Goal: Transaction & Acquisition: Purchase product/service

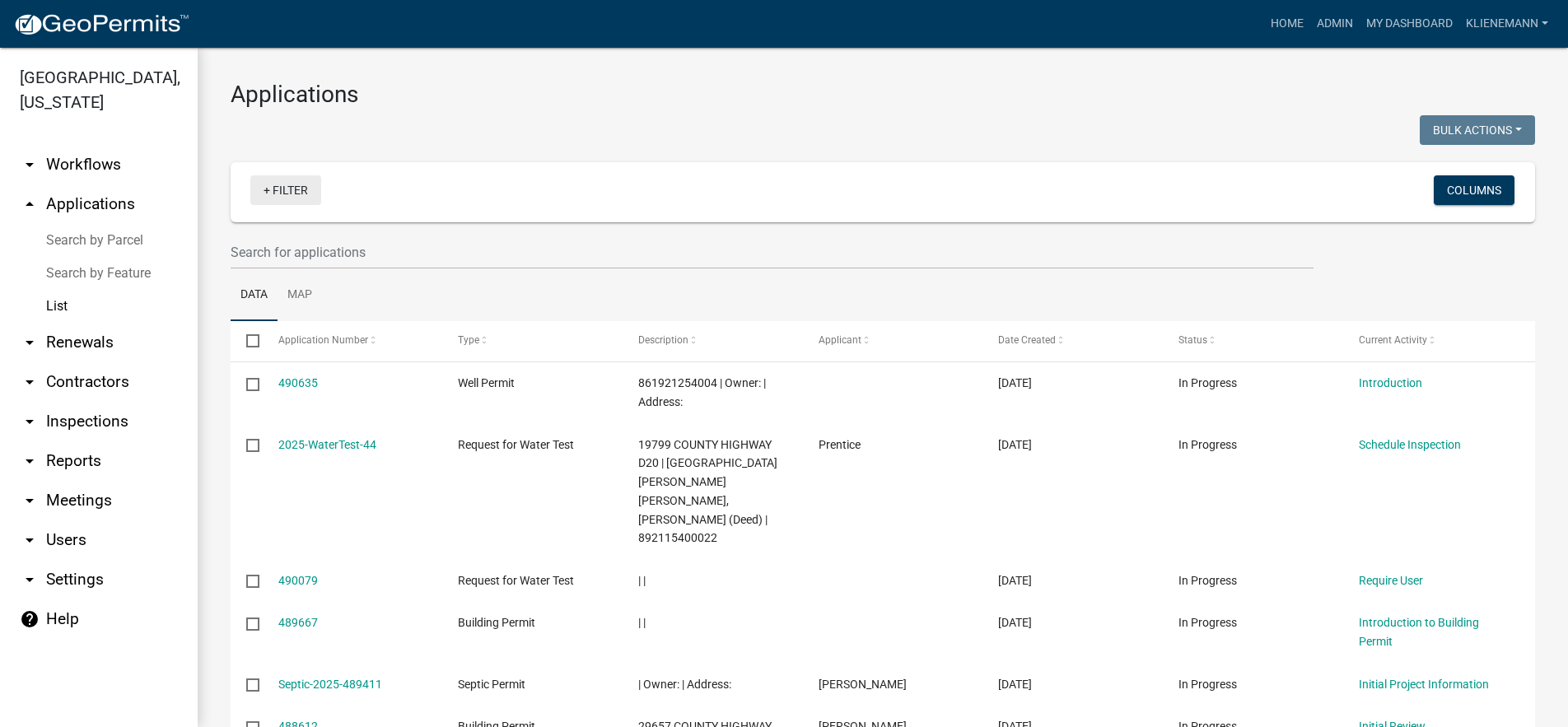
click at [298, 188] on link "+ Filter" at bounding box center [286, 190] width 71 height 30
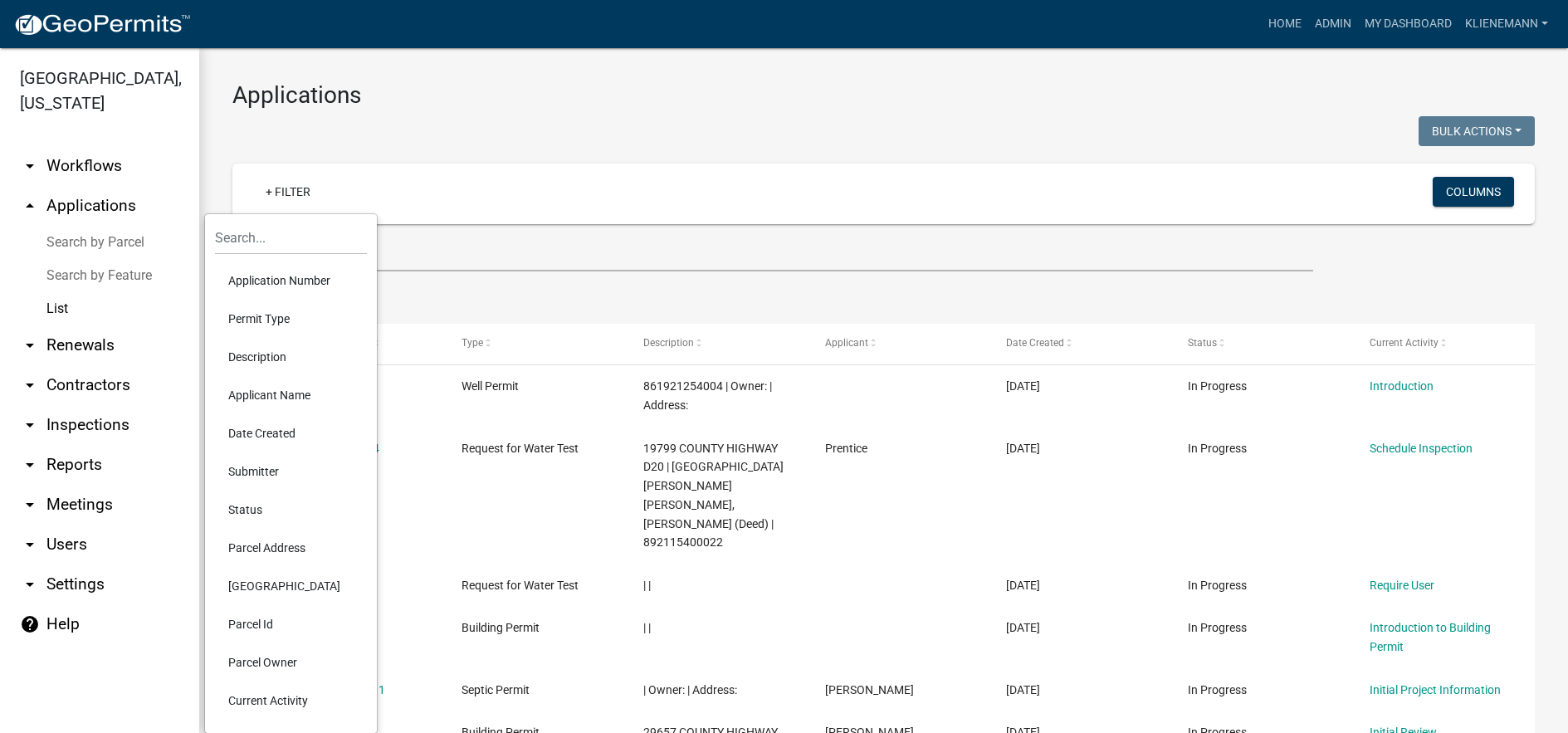
click at [330, 276] on li "Application Number" at bounding box center [291, 280] width 152 height 38
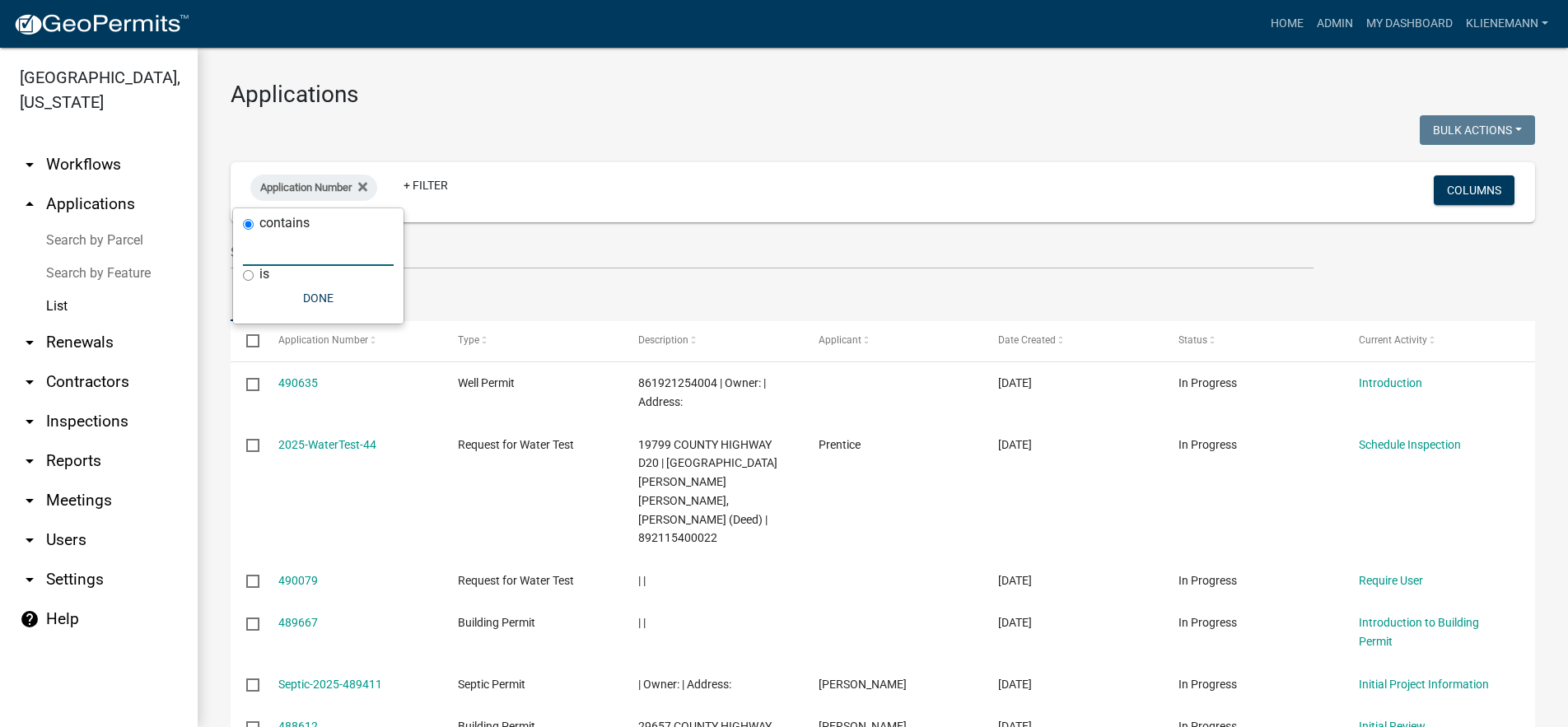
click at [356, 245] on input "text" at bounding box center [318, 249] width 150 height 34
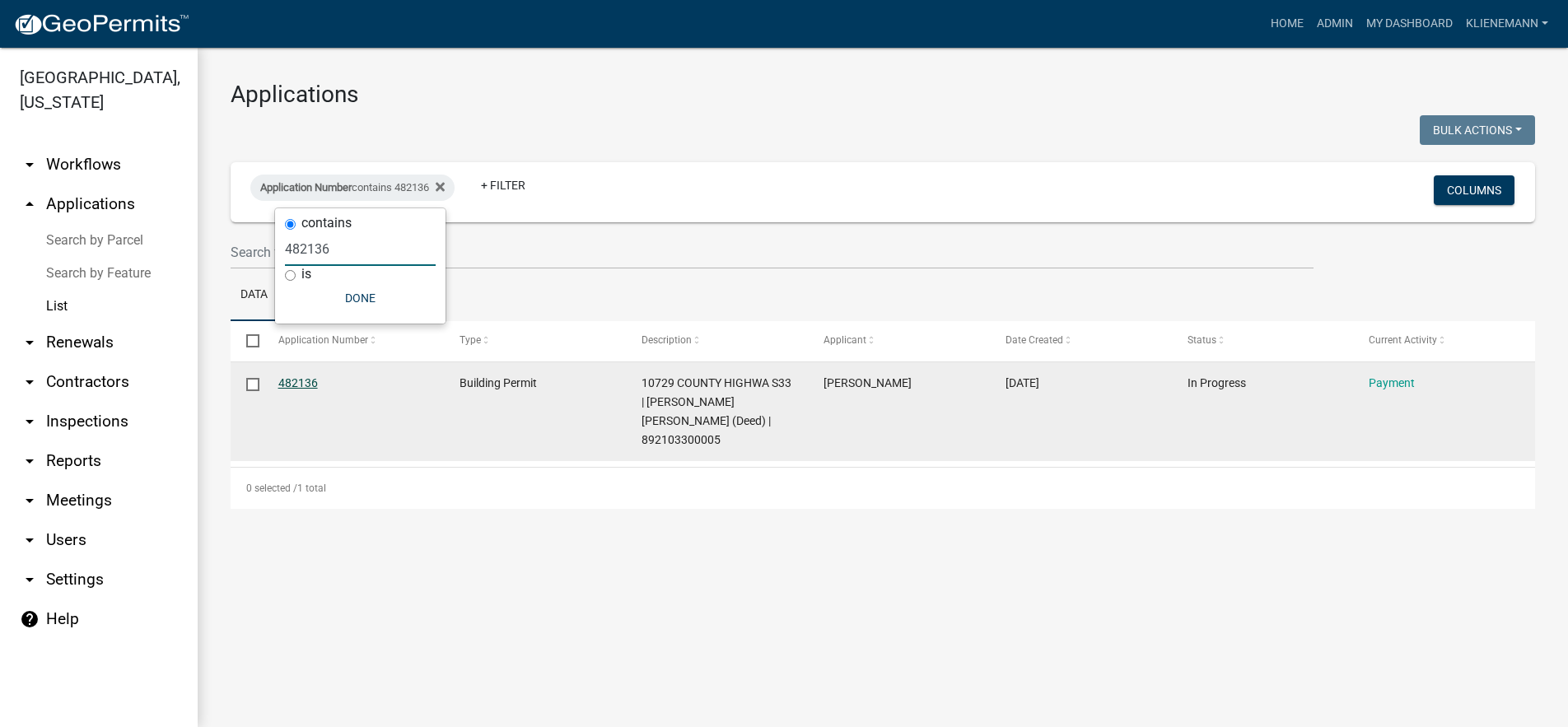
type input "482136"
click at [315, 379] on link "482136" at bounding box center [298, 383] width 40 height 13
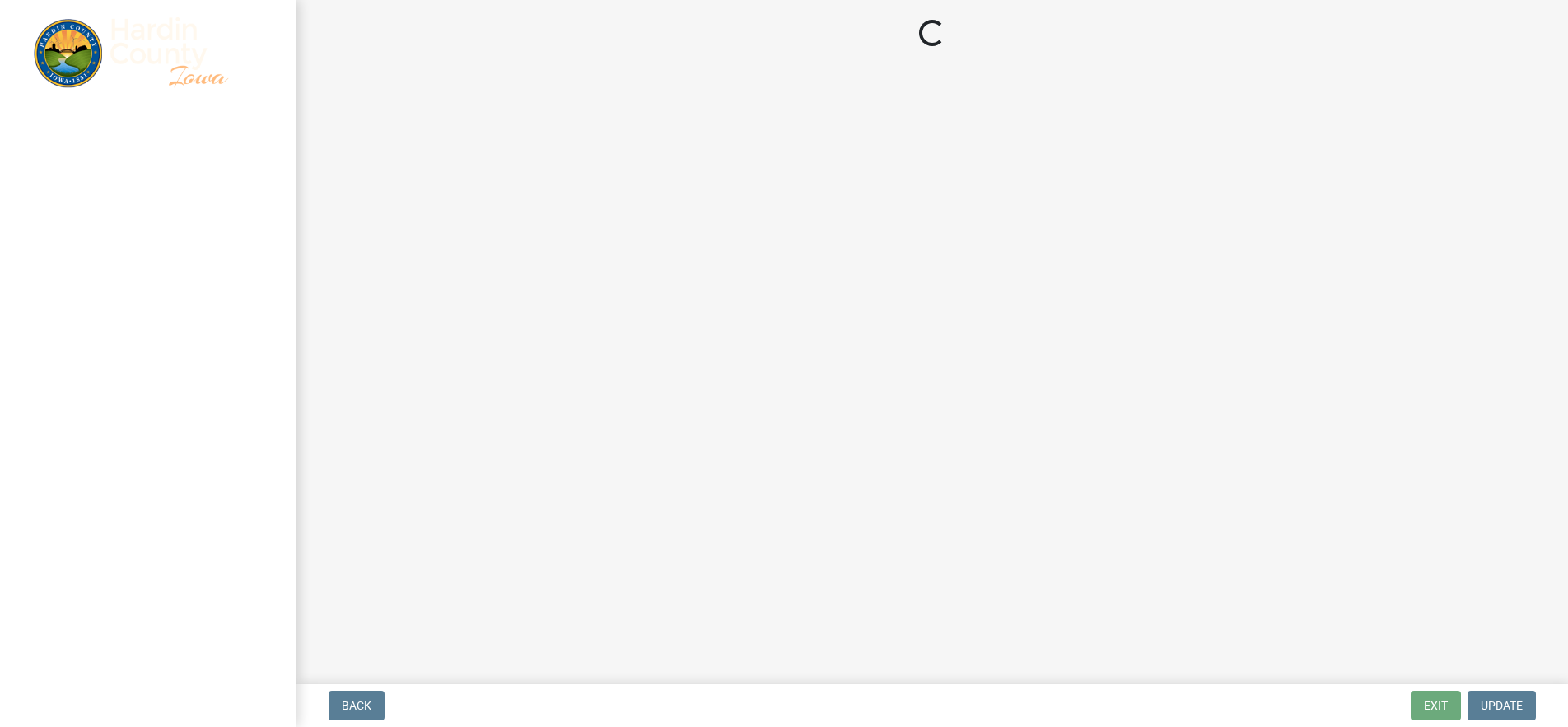
select select "3: 3"
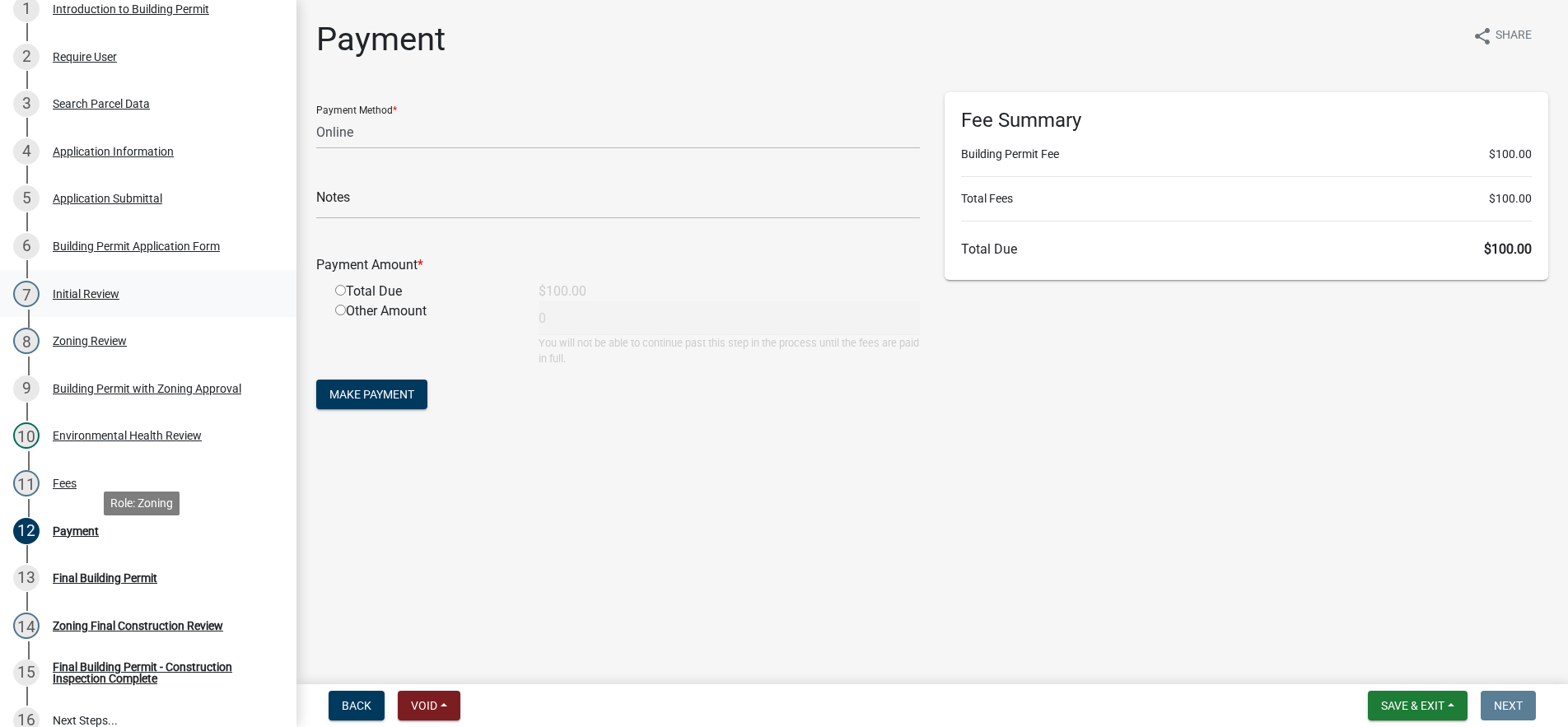
scroll to position [330, 0]
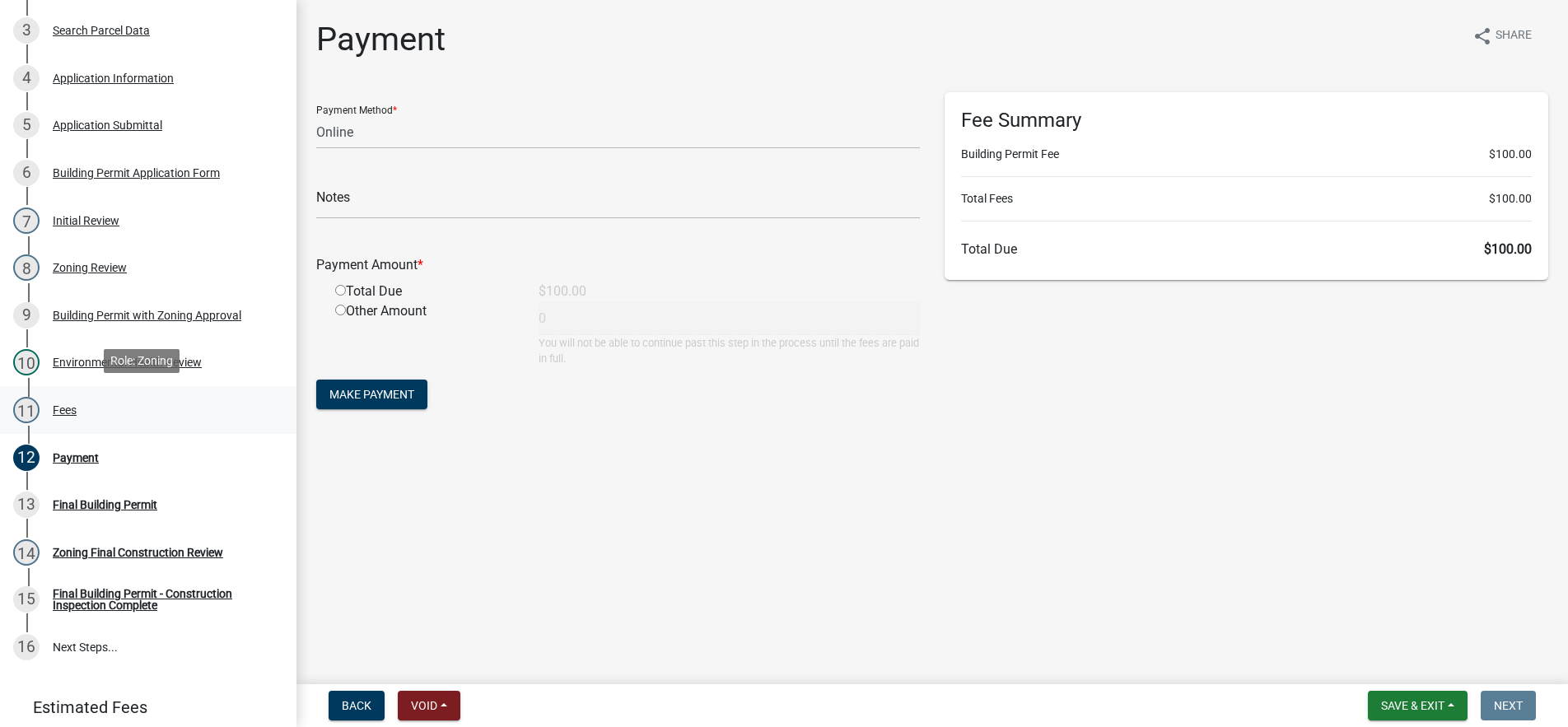
click at [93, 418] on div "11 Fees" at bounding box center [142, 410] width 257 height 27
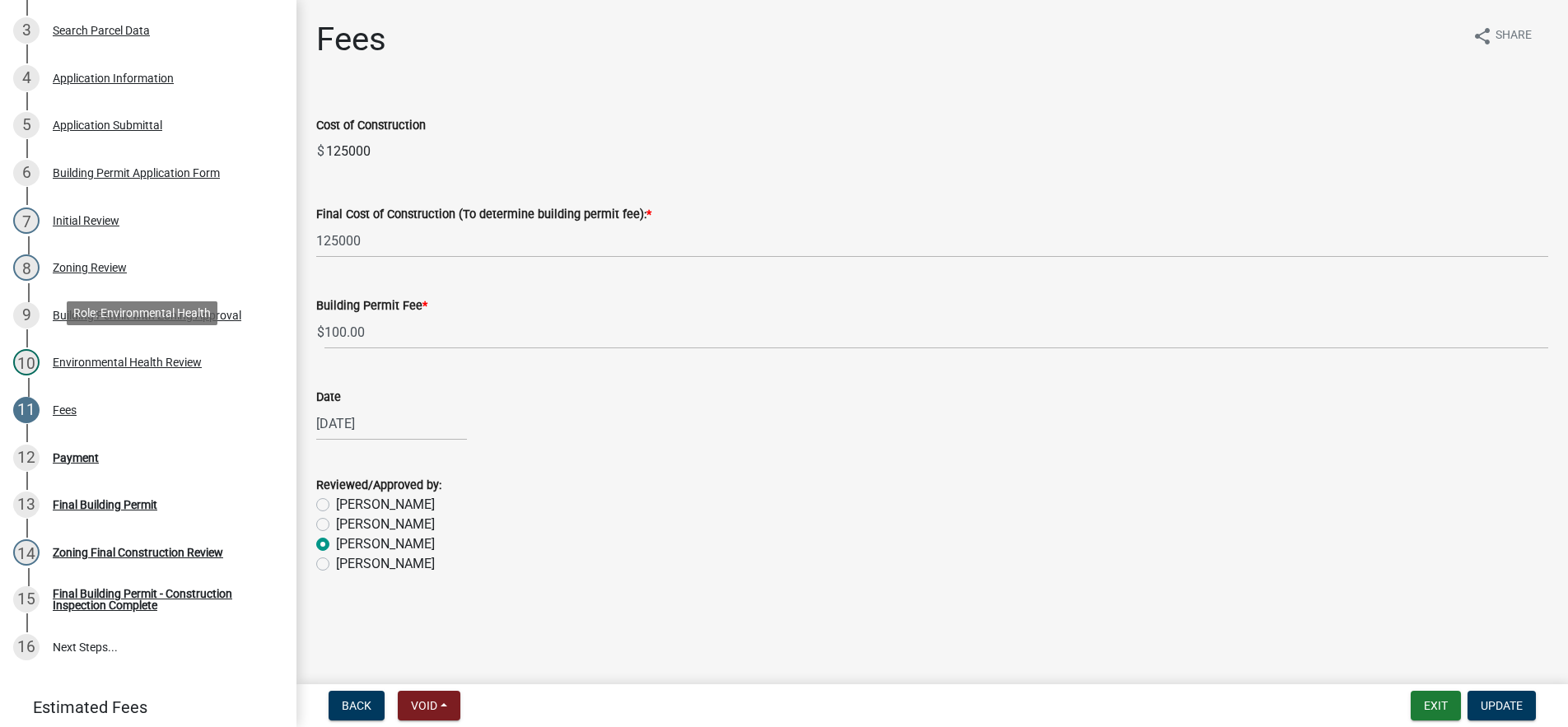
click at [111, 372] on link "10 Environmental Health Review" at bounding box center [148, 364] width 296 height 48
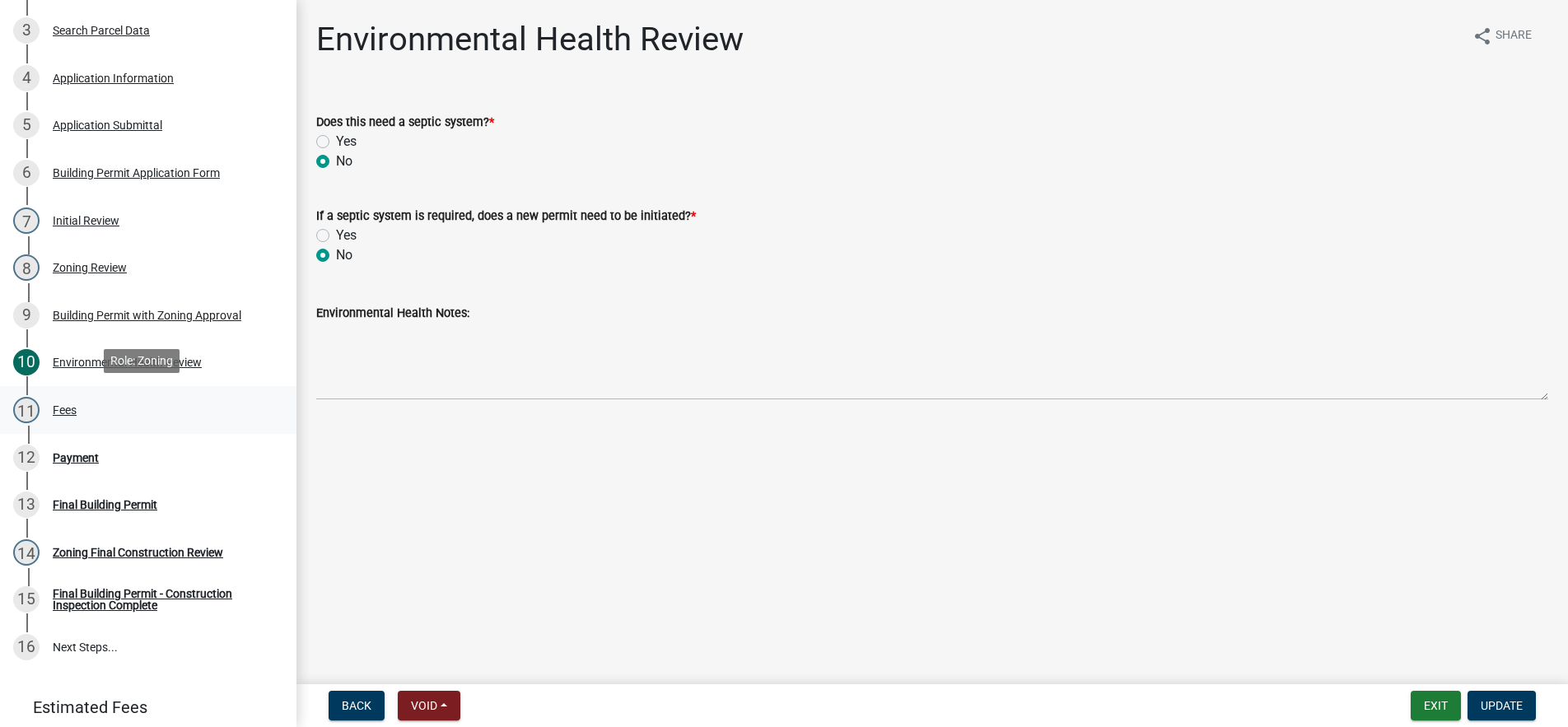
click at [109, 397] on div "11 Fees" at bounding box center [142, 410] width 257 height 27
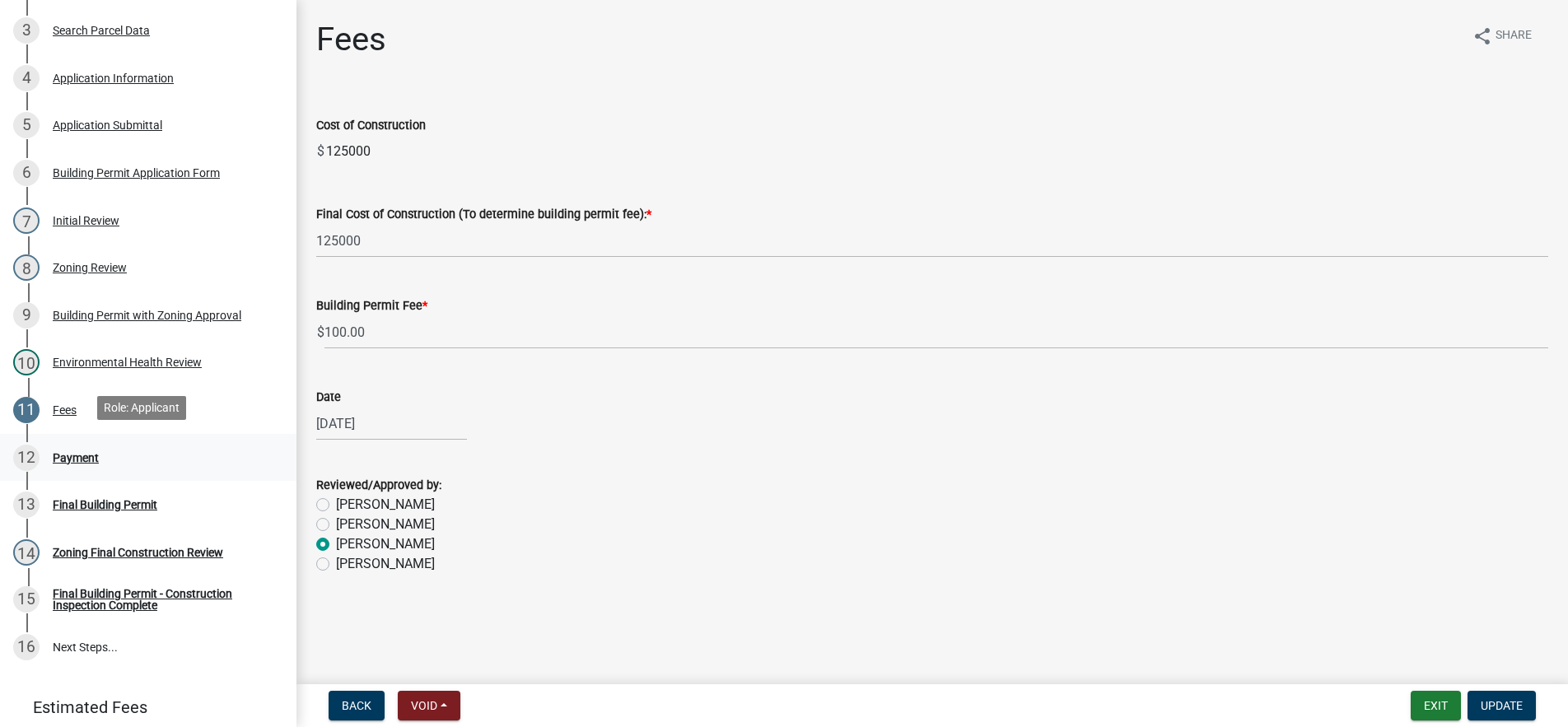
click at [117, 445] on div "12 Payment" at bounding box center [142, 458] width 257 height 27
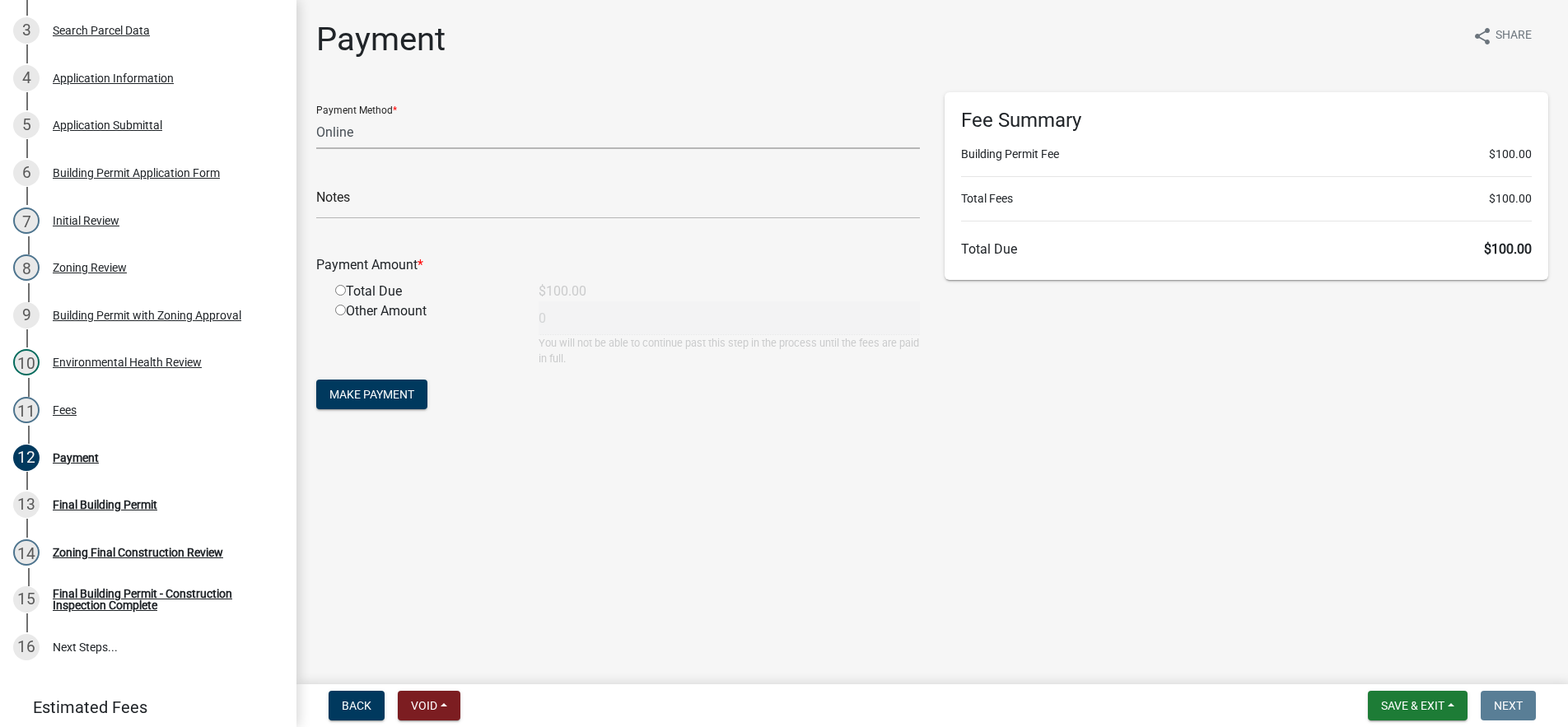
click at [388, 133] on select "Credit Card POS Check Cash Online" at bounding box center [618, 132] width 604 height 34
select select "1: 0"
click at [317, 115] on select "Credit Card POS Check Cash Online" at bounding box center [618, 132] width 604 height 34
click at [394, 200] on input "text" at bounding box center [618, 203] width 604 height 34
type input "3337"
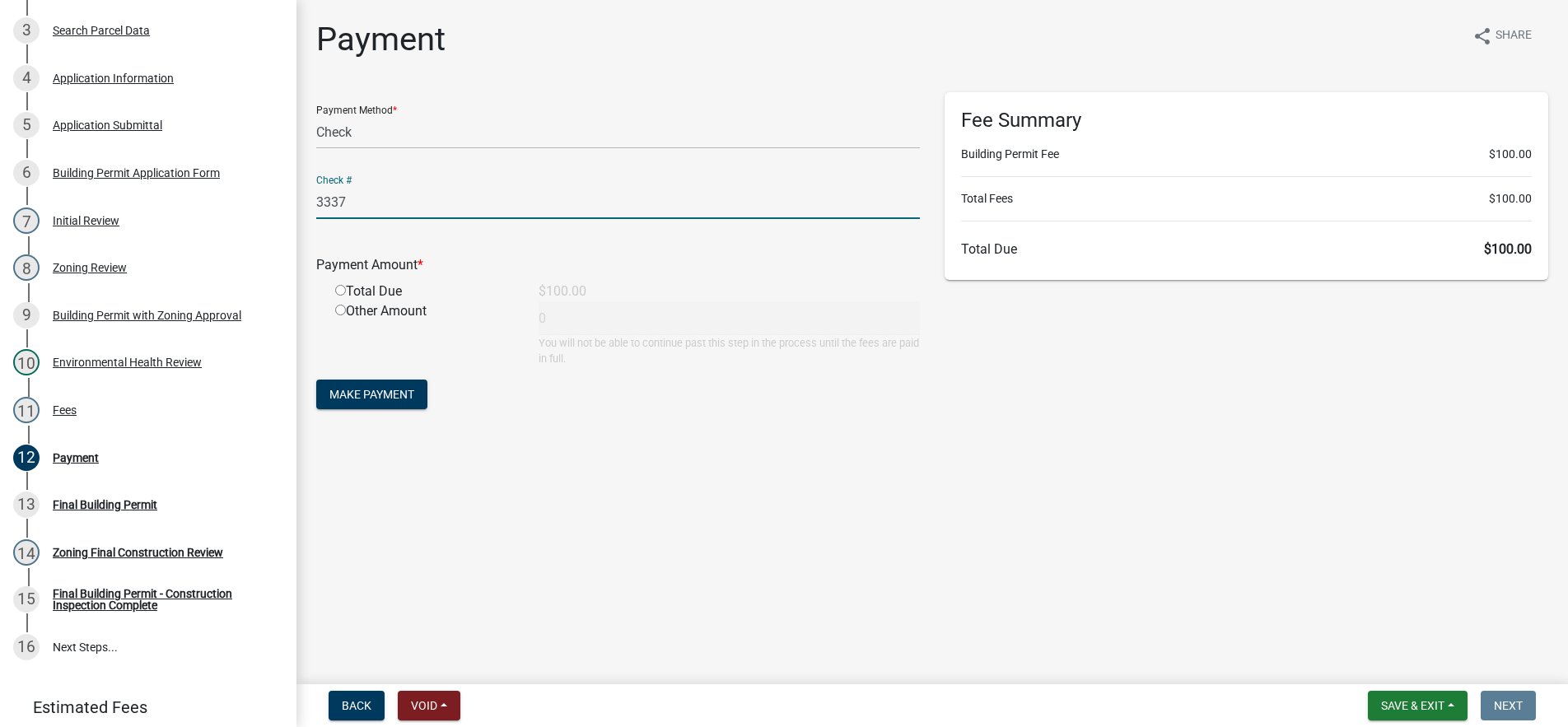
click at [339, 288] on input "radio" at bounding box center [340, 290] width 11 height 11
radio input "true"
type input "100"
click at [361, 385] on button "Make Payment" at bounding box center [372, 394] width 111 height 30
